Goal: Book appointment/travel/reservation

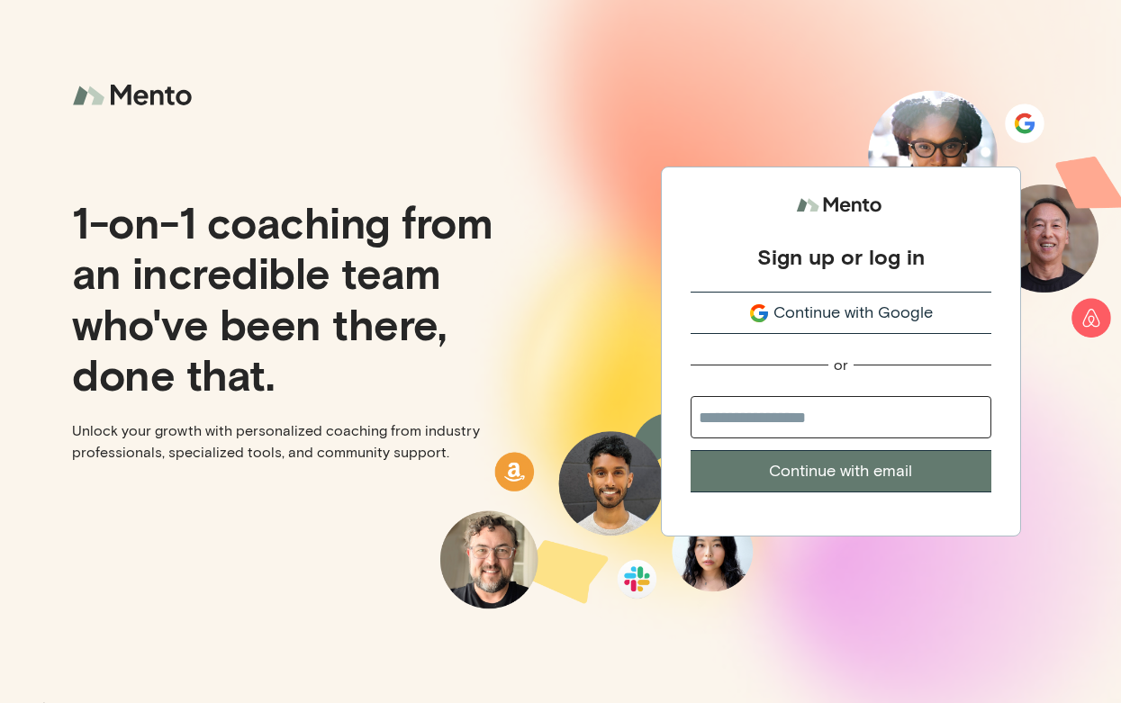
click at [775, 320] on span "Continue with Google" at bounding box center [852, 313] width 159 height 24
click at [809, 321] on span "Continue with Google" at bounding box center [852, 313] width 159 height 24
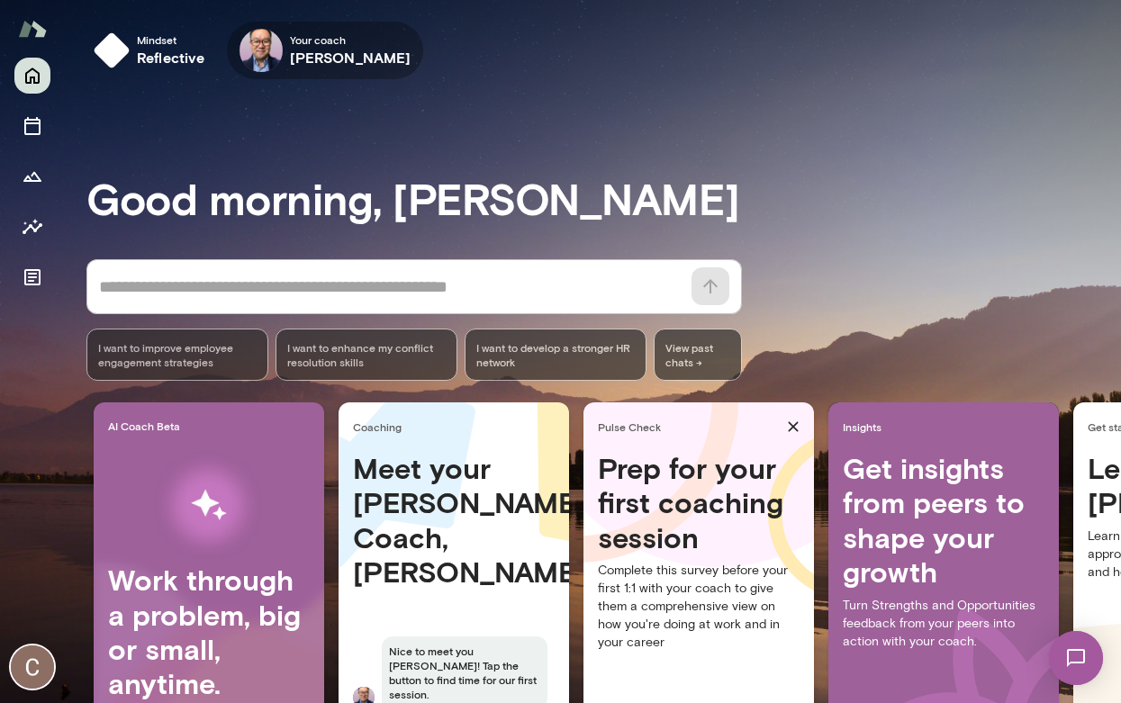
click at [305, 45] on span "Your coach" at bounding box center [351, 39] width 122 height 14
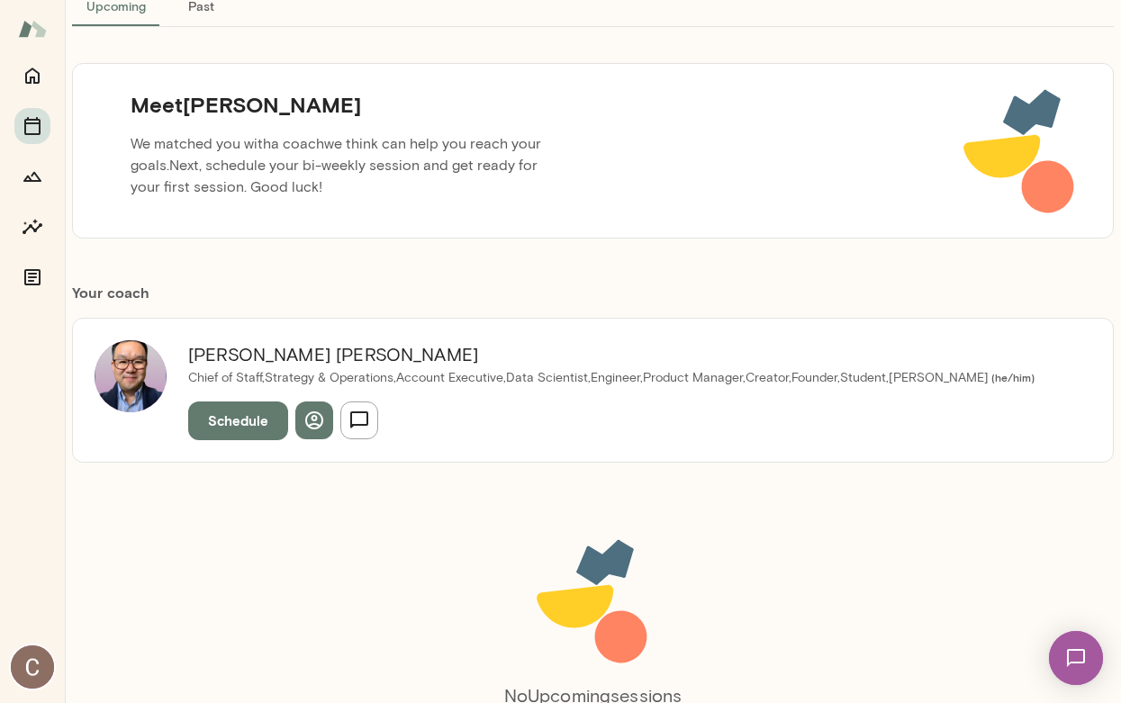
scroll to position [230, 0]
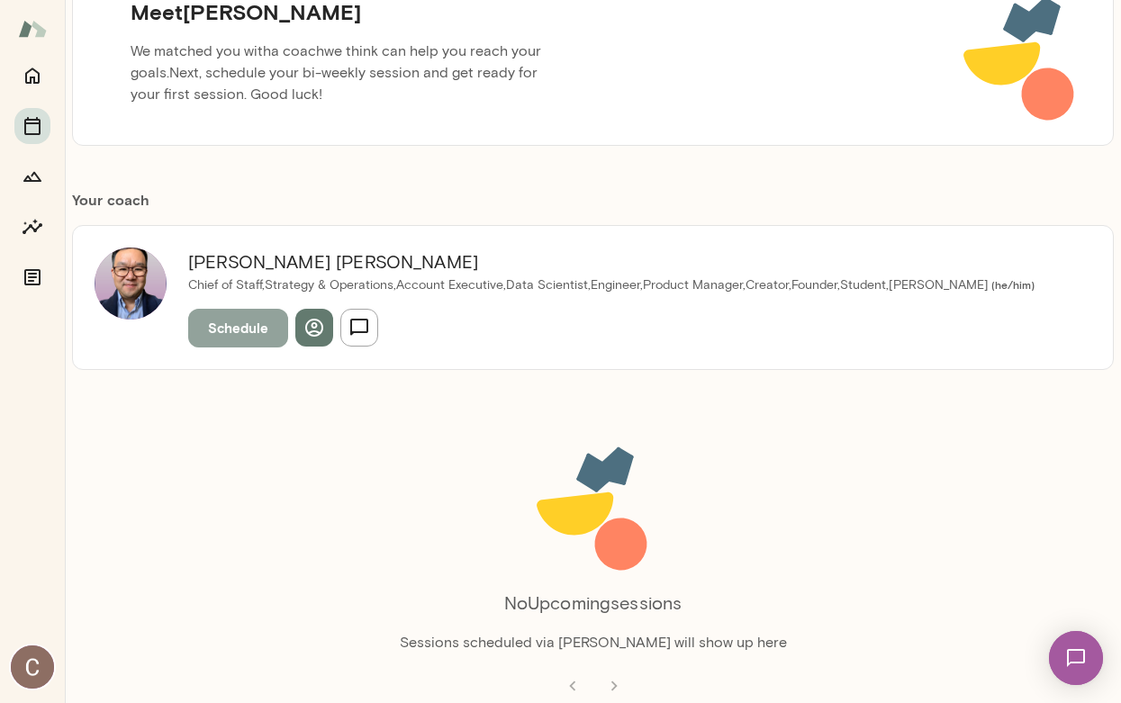
click at [233, 323] on button "Schedule" at bounding box center [238, 328] width 100 height 38
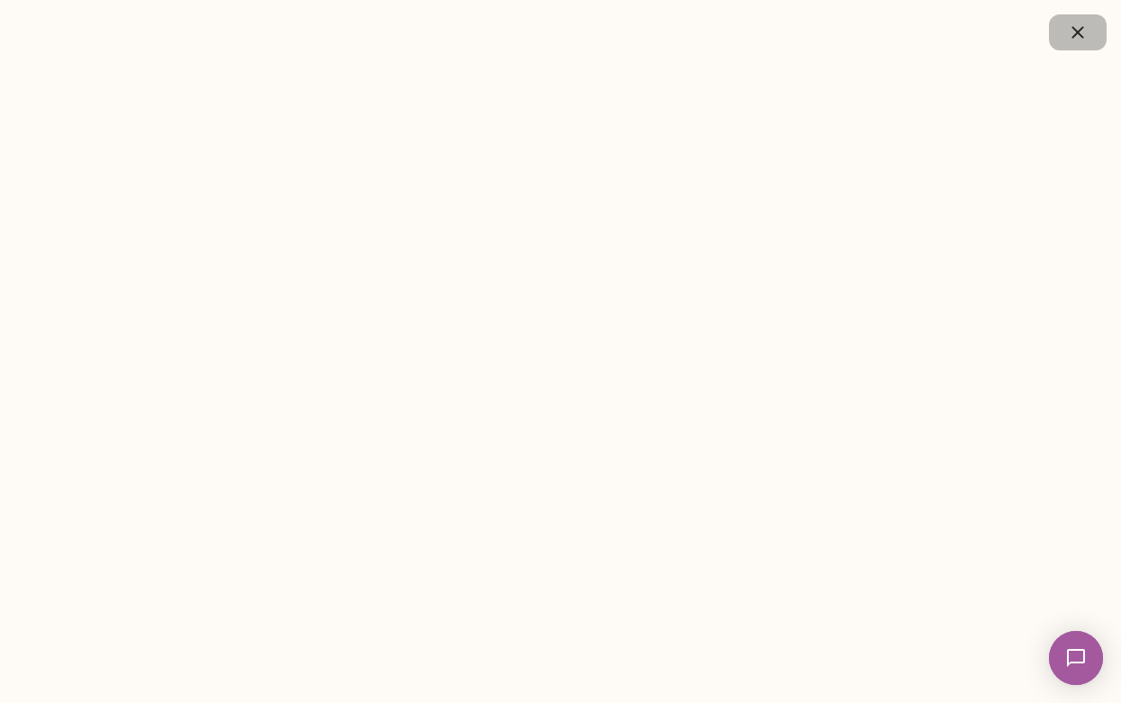
click at [1073, 33] on icon "button" at bounding box center [1078, 33] width 22 height 22
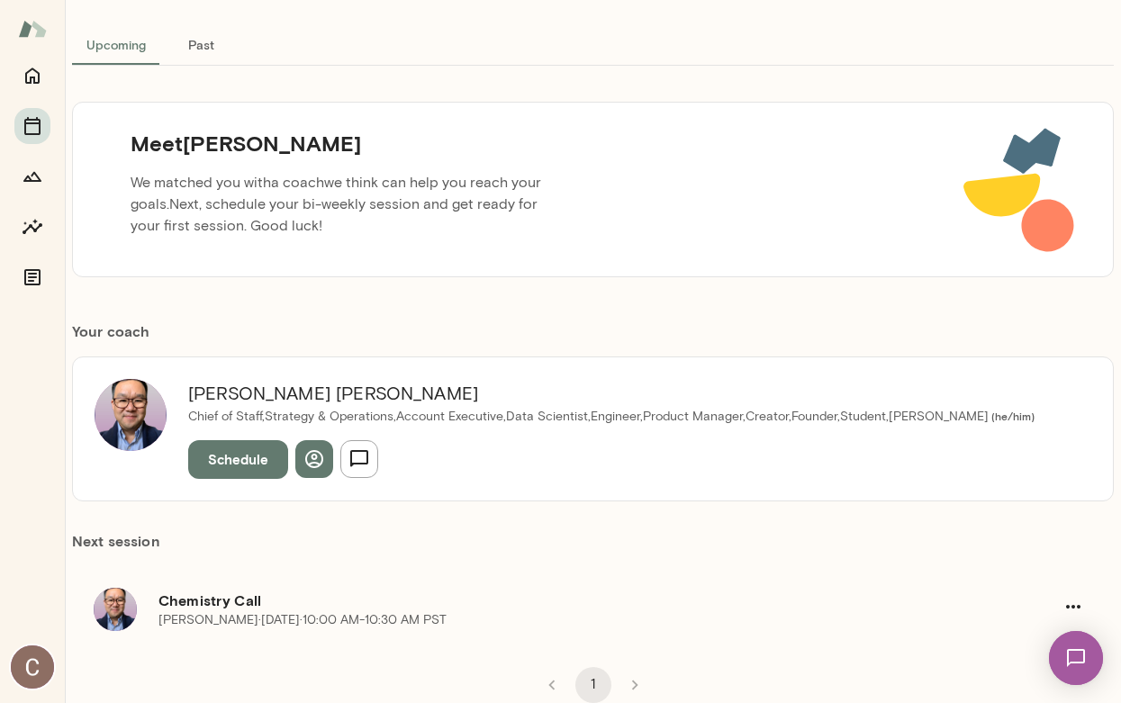
scroll to position [0, 0]
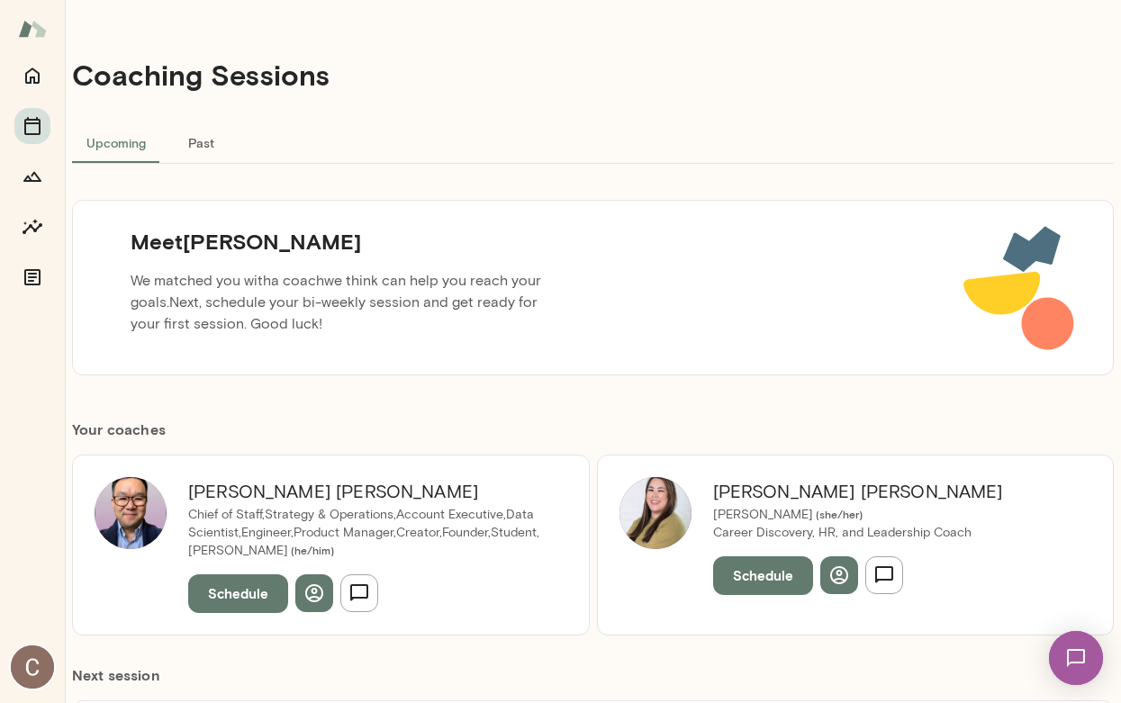
scroll to position [135, 0]
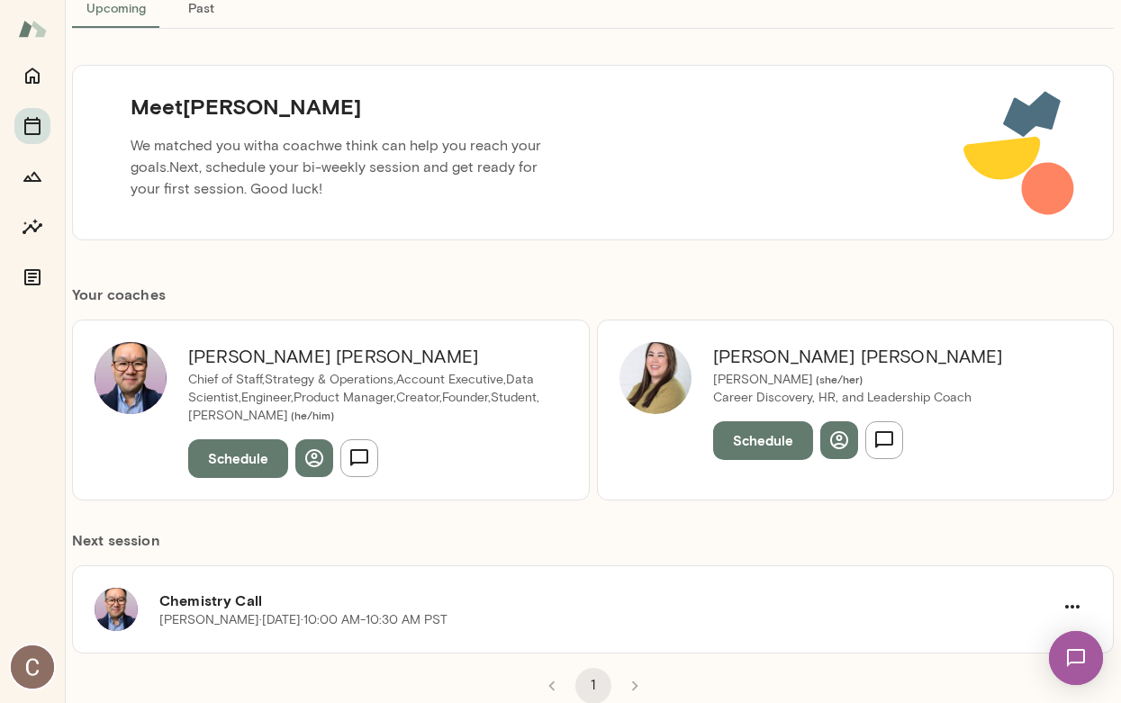
click at [753, 469] on div "Michelle Doan Mento ( she/her ) Career Discovery, HR, and Leadership Coach Sche…" at bounding box center [857, 409] width 333 height 135
click at [753, 435] on button "Schedule" at bounding box center [763, 440] width 100 height 38
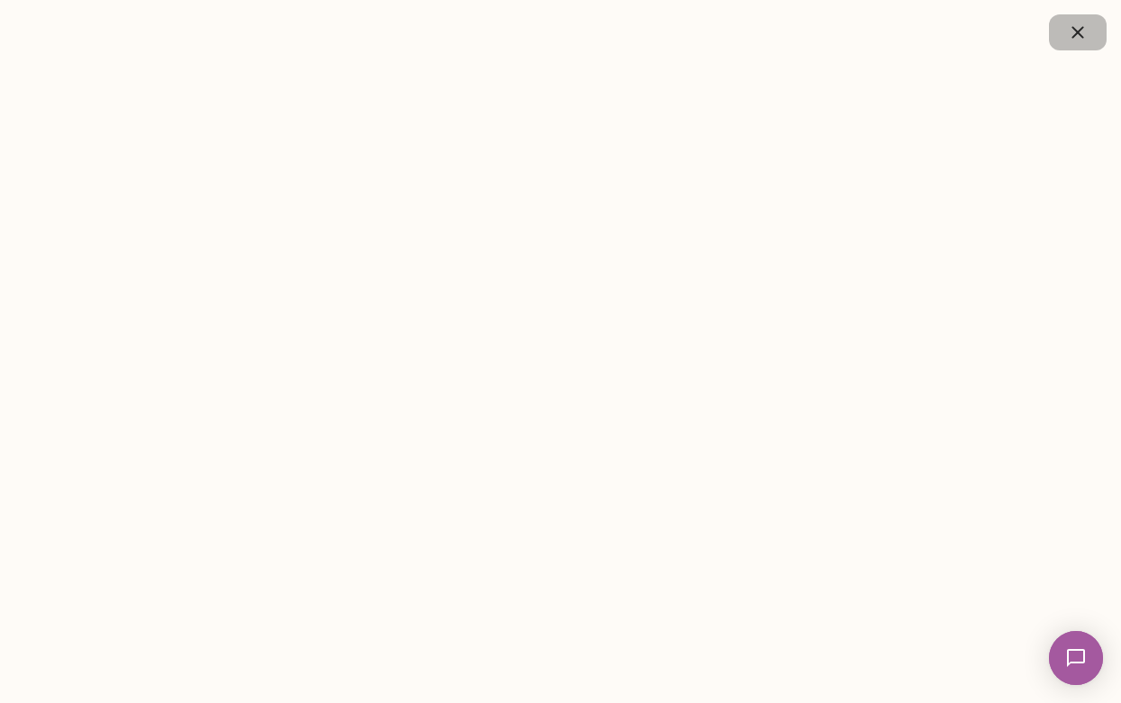
click at [1092, 25] on button "button" at bounding box center [1078, 32] width 58 height 36
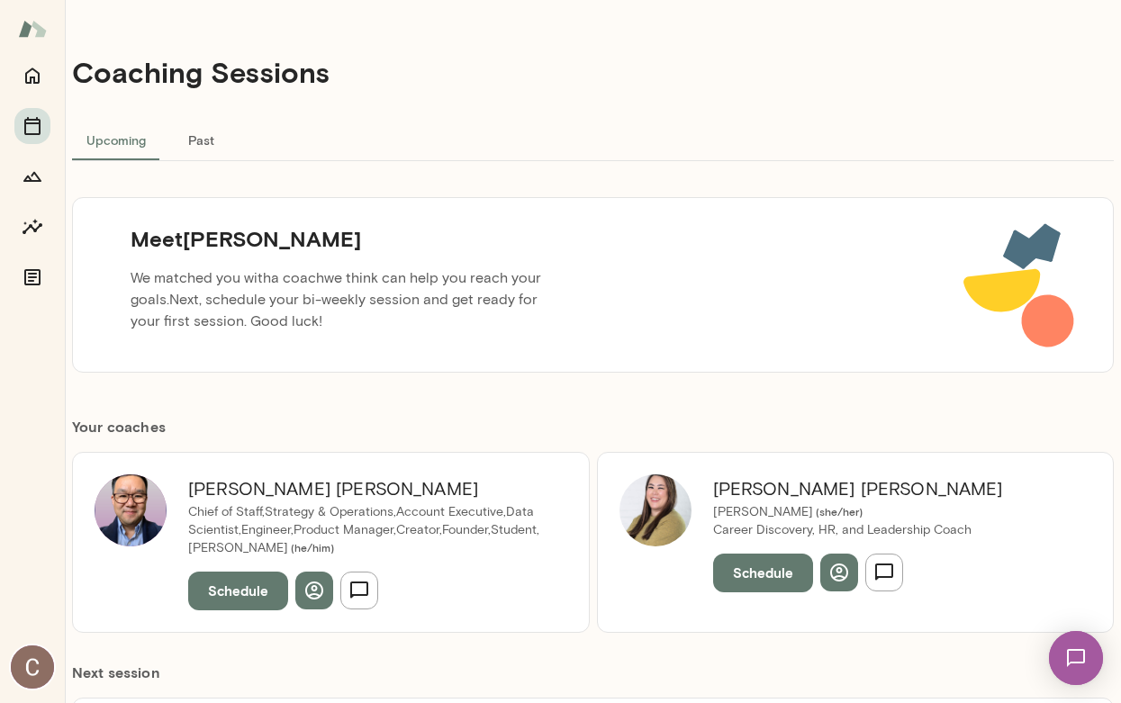
scroll to position [0, 0]
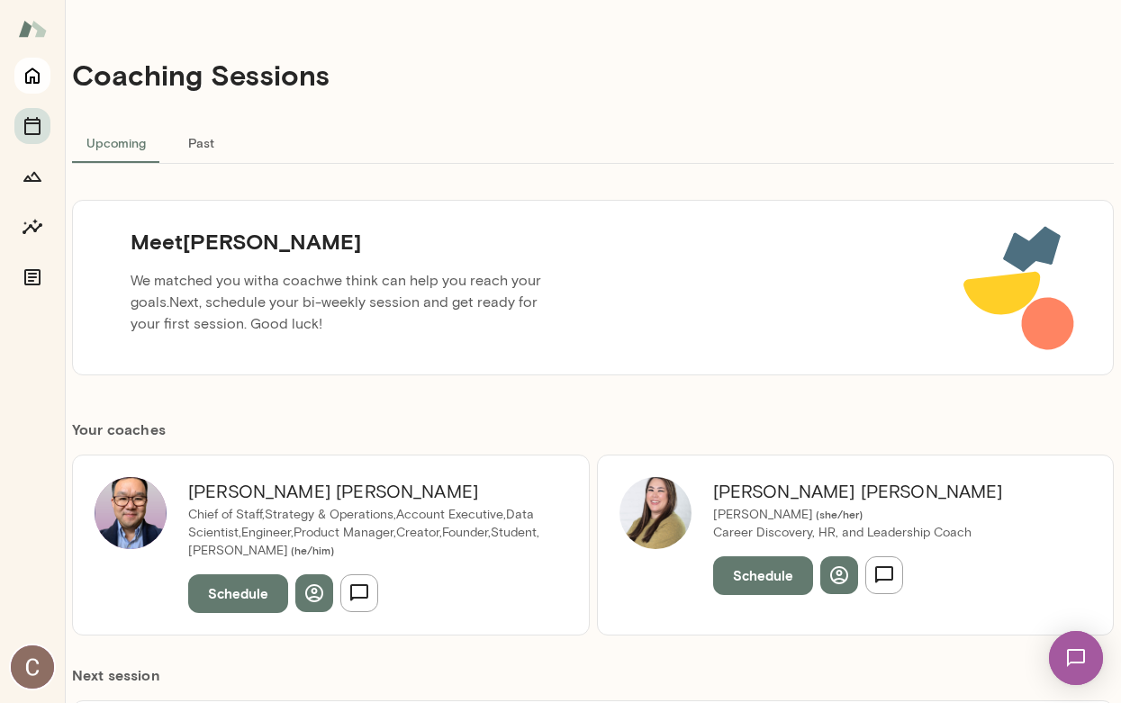
click at [41, 84] on icon "Home" at bounding box center [33, 76] width 22 height 22
